Goal: Book appointment/travel/reservation

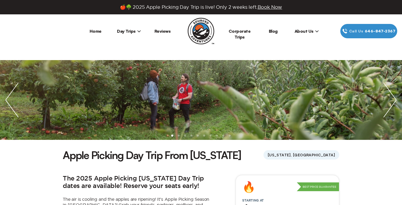
scroll to position [75, 0]
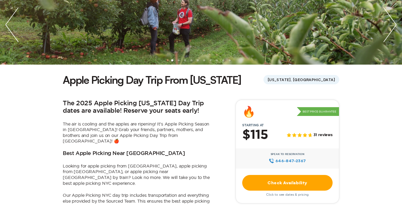
click at [80, 79] on h1 "Apple Picking Day Trip From [US_STATE]" at bounding box center [152, 80] width 178 height 14
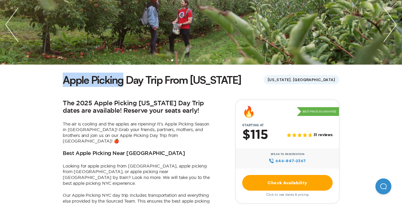
scroll to position [0, 0]
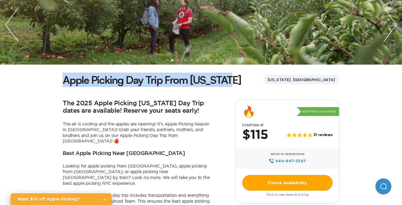
drag, startPoint x: 0, startPoint y: 0, endPoint x: 217, endPoint y: 74, distance: 229.7
click at [217, 74] on h1 "Apple Picking Day Trip From [US_STATE]" at bounding box center [152, 80] width 178 height 14
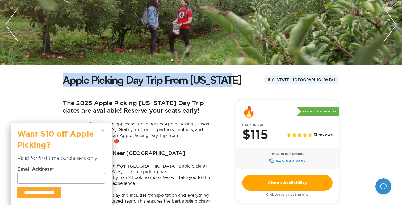
copy h1 "Apple Picking Day Trip From [US_STATE]"
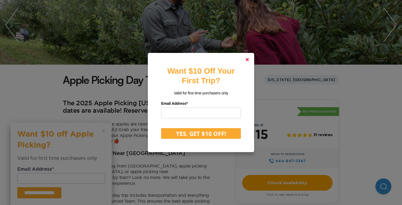
click at [245, 57] on link at bounding box center [247, 59] width 13 height 13
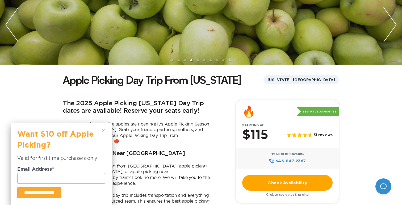
click at [175, 112] on h2 "The 2025 Apple Picking [US_STATE] Day Trip dates are available! Reserve your se…" at bounding box center [137, 107] width 149 height 15
click at [104, 131] on icon at bounding box center [103, 130] width 3 height 3
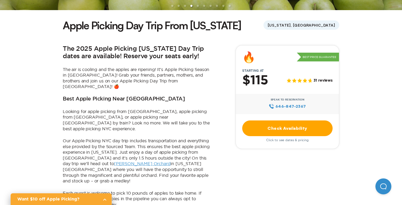
scroll to position [133, 0]
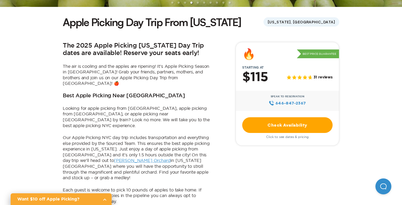
click at [275, 124] on link "Check Availability" at bounding box center [287, 125] width 90 height 16
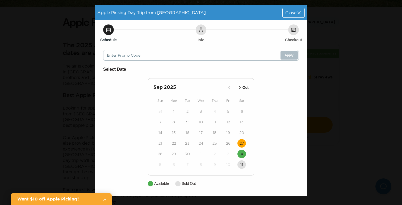
click at [243, 145] on time "27" at bounding box center [241, 143] width 4 height 5
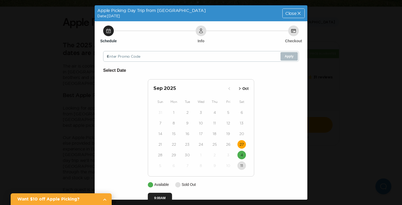
scroll to position [12, 0]
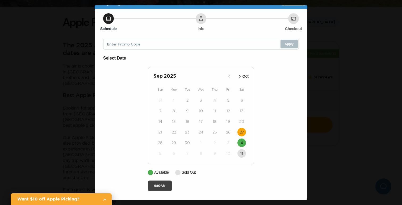
click at [164, 185] on button "9:00AM" at bounding box center [160, 185] width 24 height 11
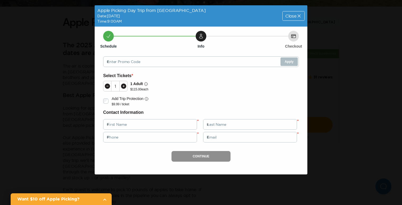
scroll to position [0, 0]
click at [123, 86] on icon at bounding box center [123, 86] width 6 height 6
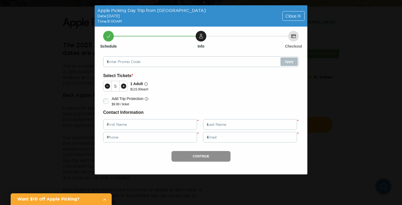
click at [123, 86] on icon at bounding box center [123, 86] width 6 height 6
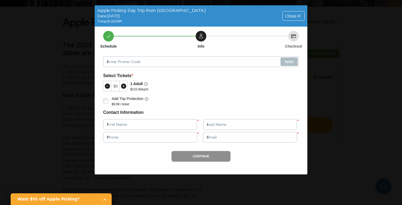
click at [299, 14] on icon at bounding box center [298, 15] width 5 height 5
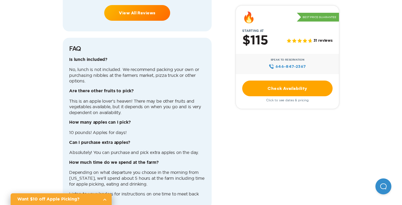
scroll to position [1337, 0]
